Goal: Information Seeking & Learning: Learn about a topic

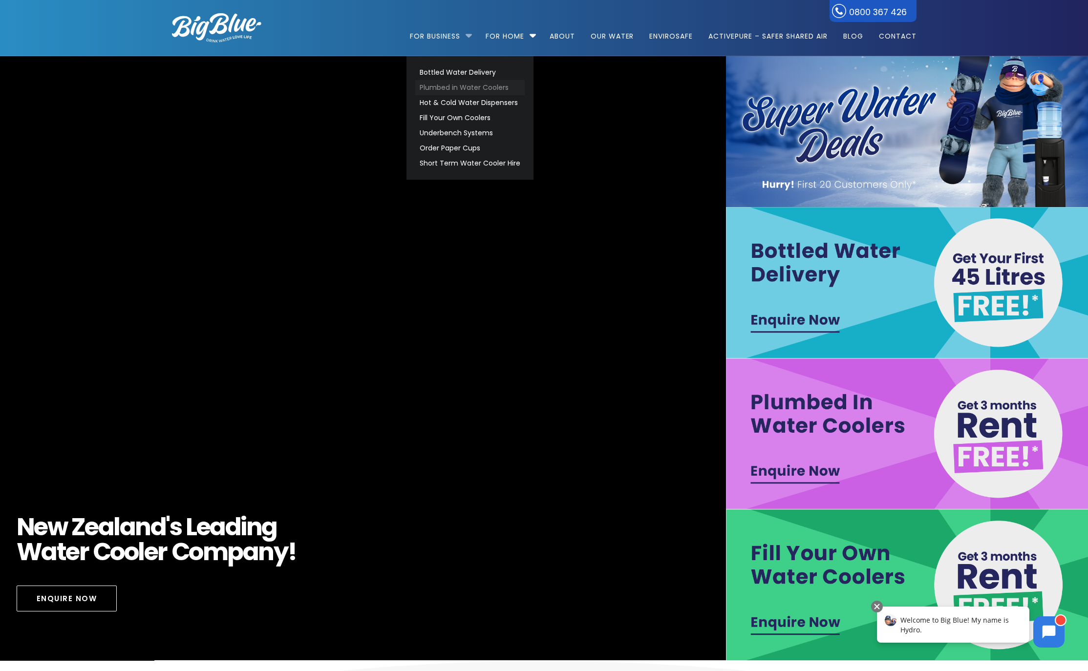
click at [435, 87] on link "Plumbed in Water Coolers" at bounding box center [469, 87] width 109 height 15
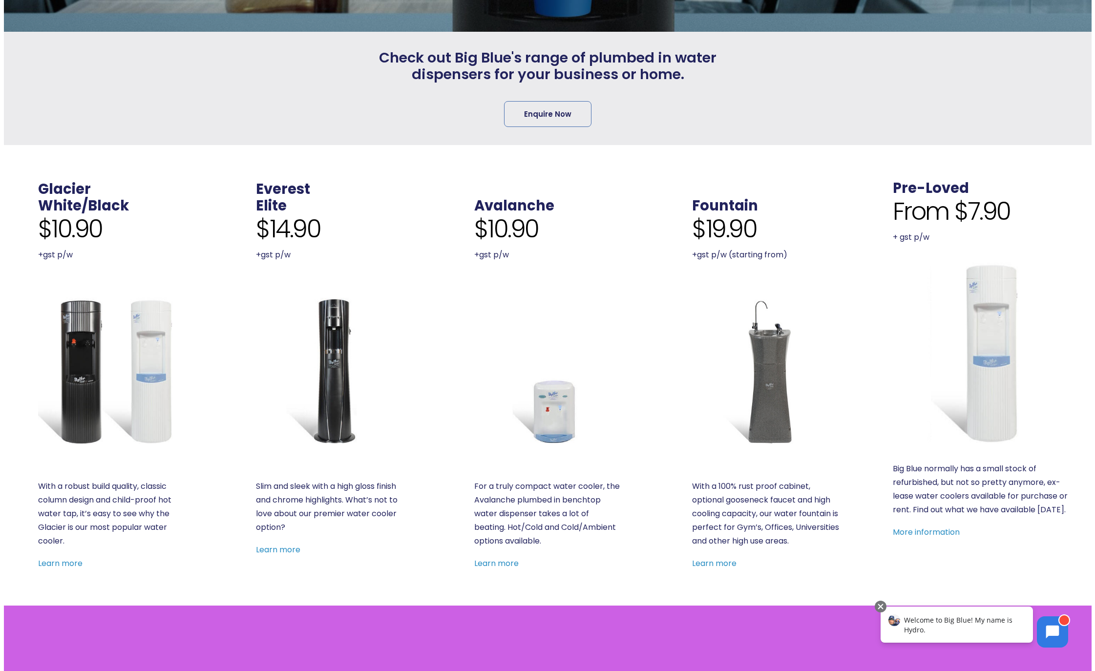
scroll to position [440, 0]
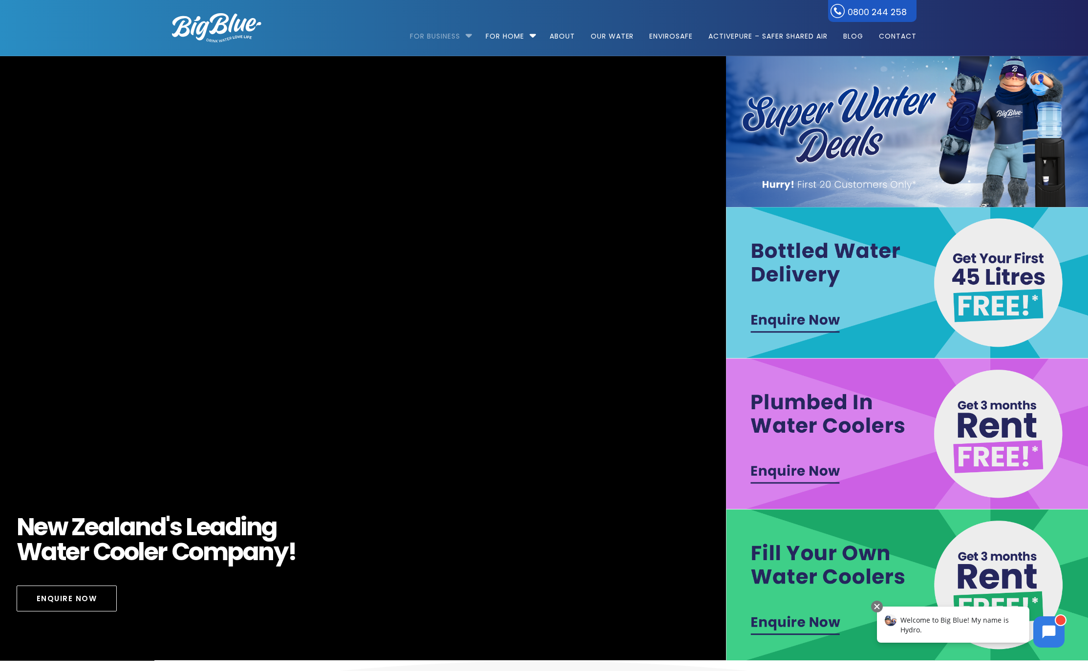
click at [440, 36] on link "For Business" at bounding box center [438, 31] width 57 height 63
click at [444, 35] on link "For Business" at bounding box center [438, 31] width 57 height 63
click at [465, 35] on li "For Business Bottled Water Delivery Plumbed in Water Coolers Hot & Cold Water D…" at bounding box center [443, 32] width 67 height 56
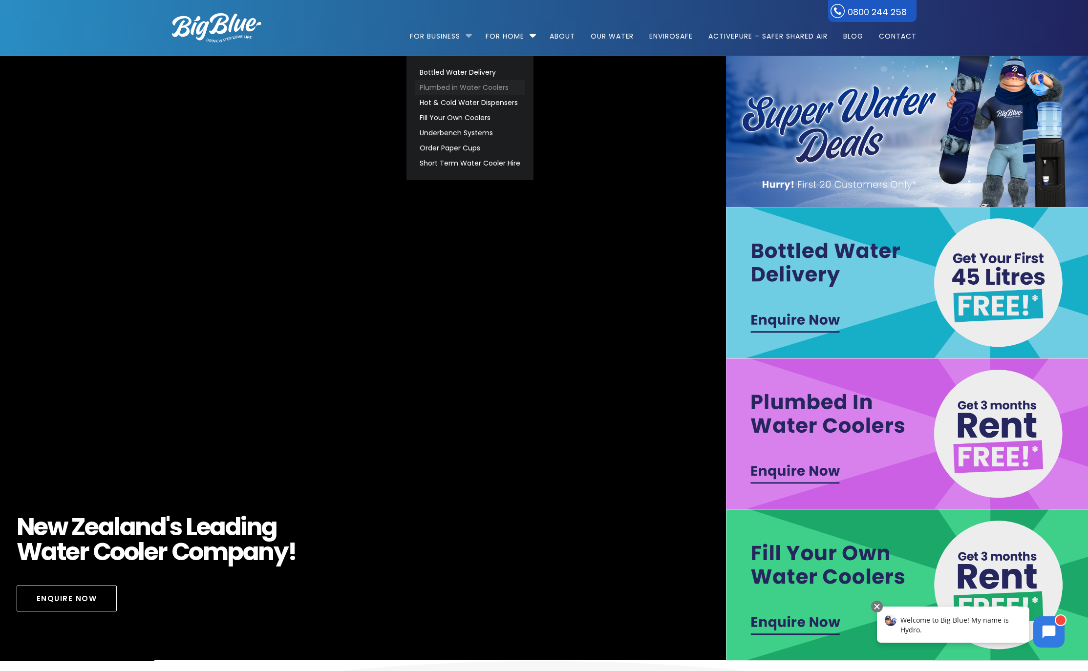
click at [450, 90] on link "Plumbed in Water Coolers" at bounding box center [469, 87] width 109 height 15
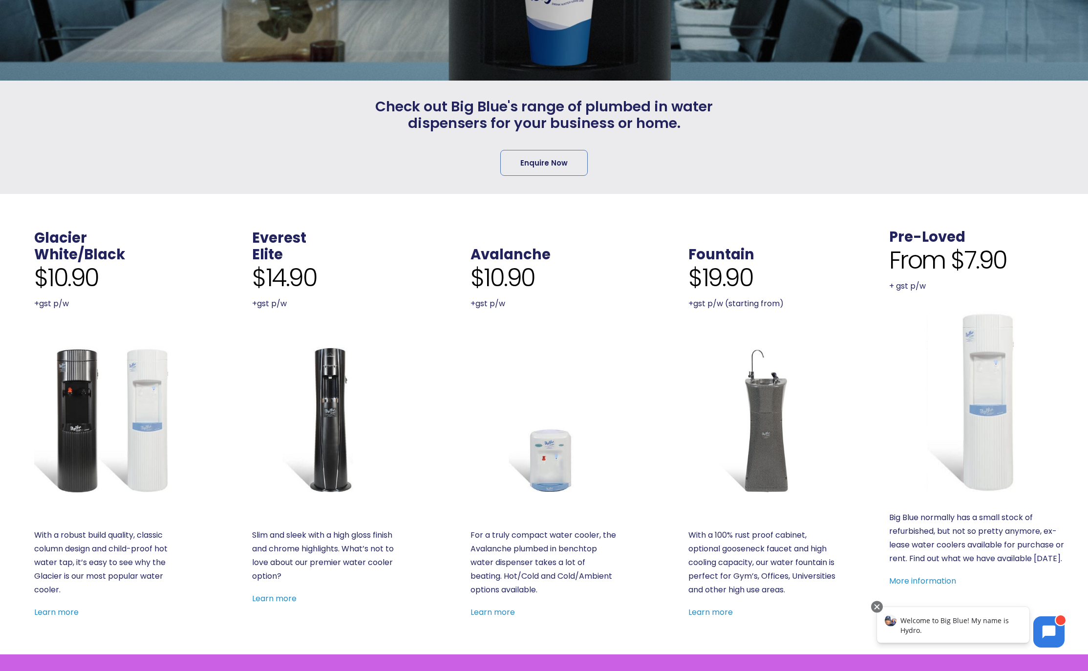
scroll to position [391, 0]
